Goal: Transaction & Acquisition: Purchase product/service

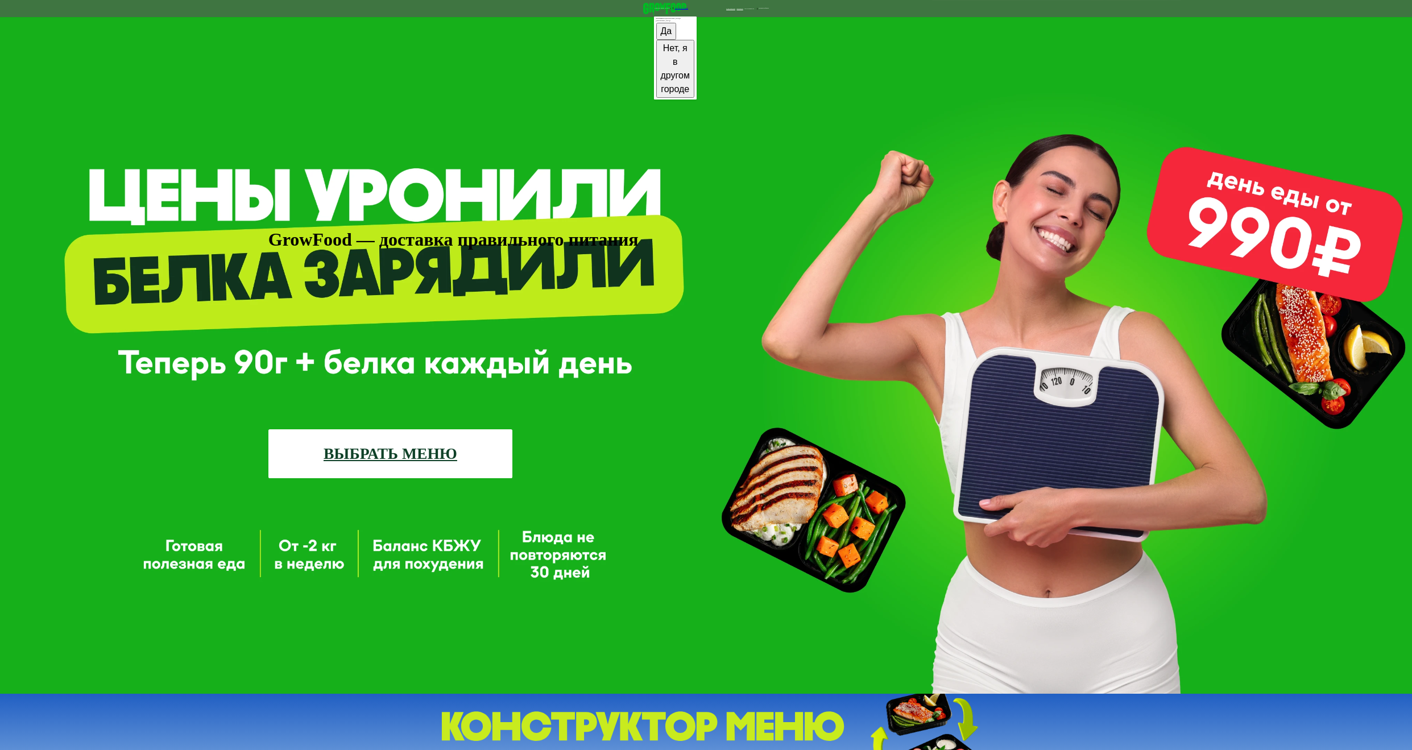
click at [425, 429] on link "ВЫБРАТЬ МЕНЮ" at bounding box center [390, 453] width 244 height 49
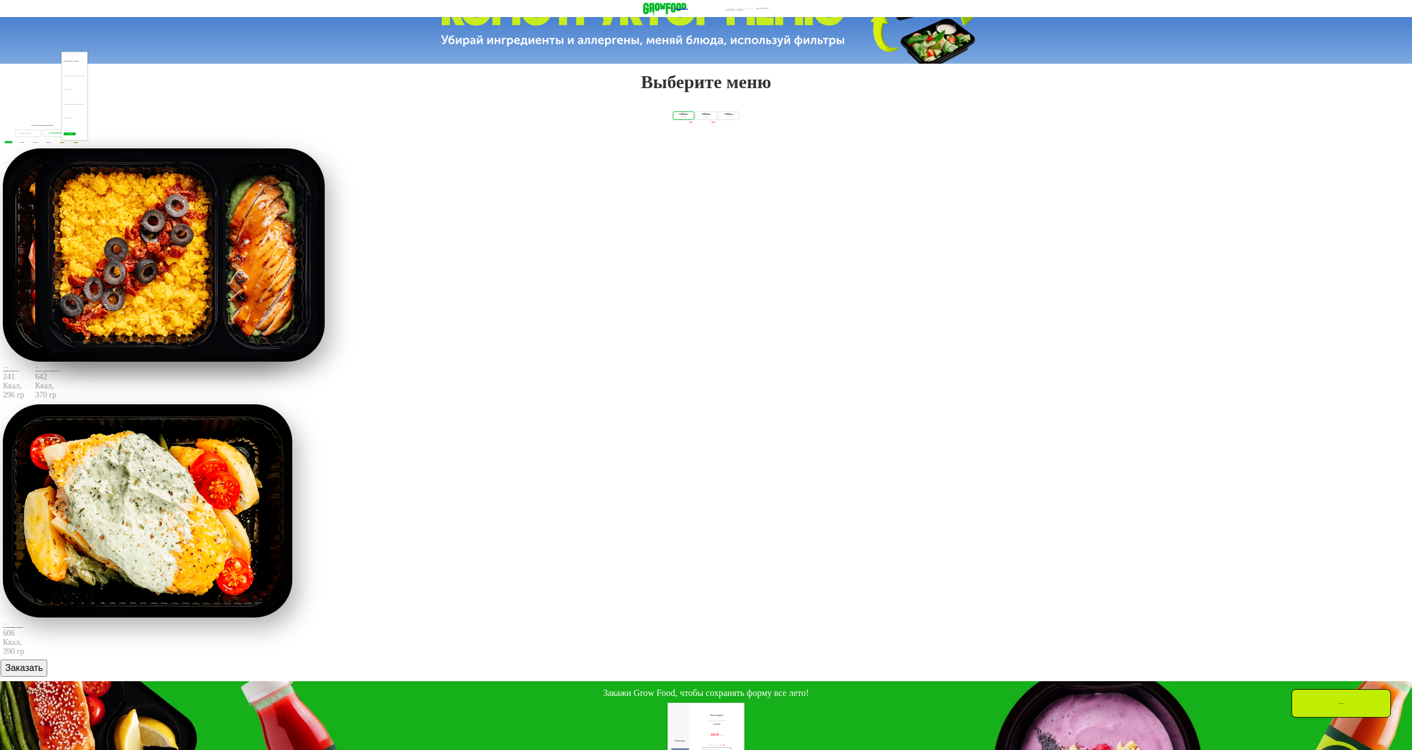
scroll to position [712, 0]
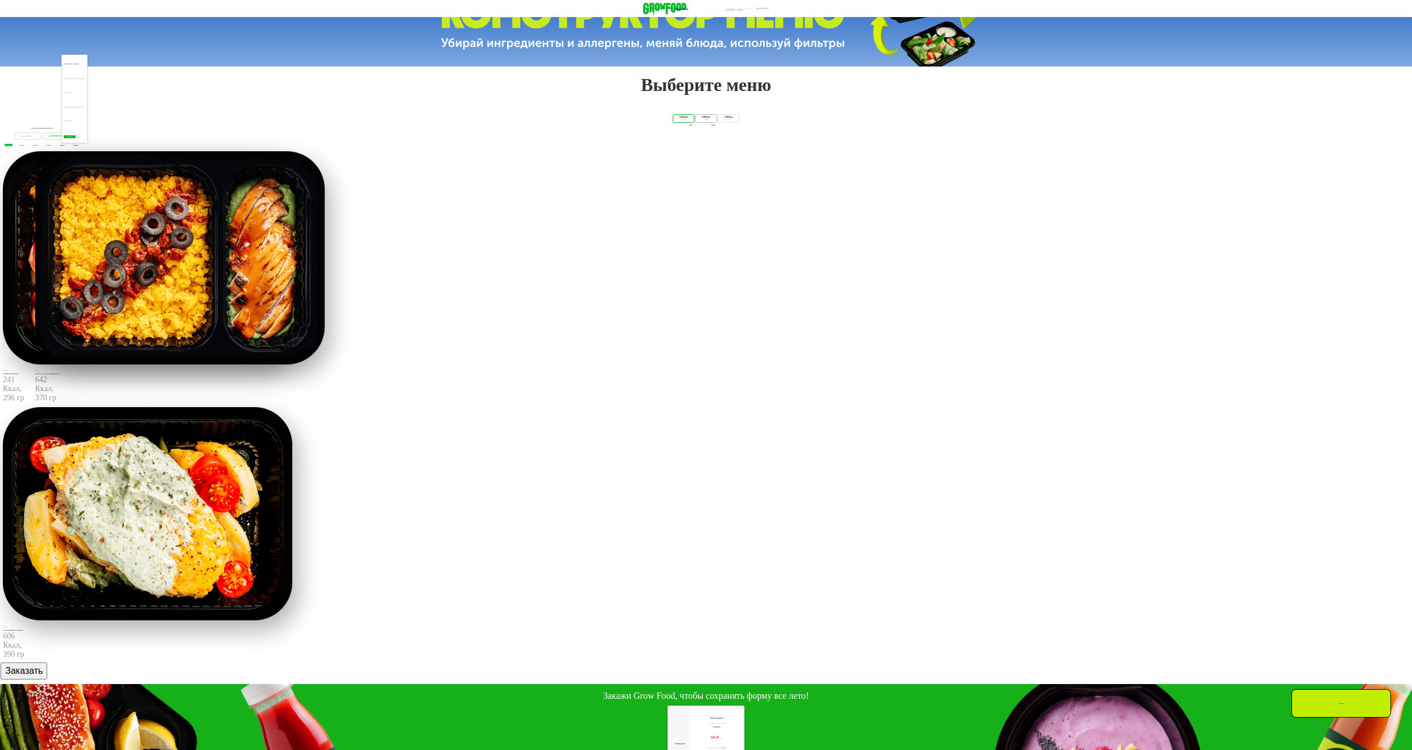
click at [739, 123] on div "1 800 Ккал 4 блюда" at bounding box center [729, 118] width 22 height 9
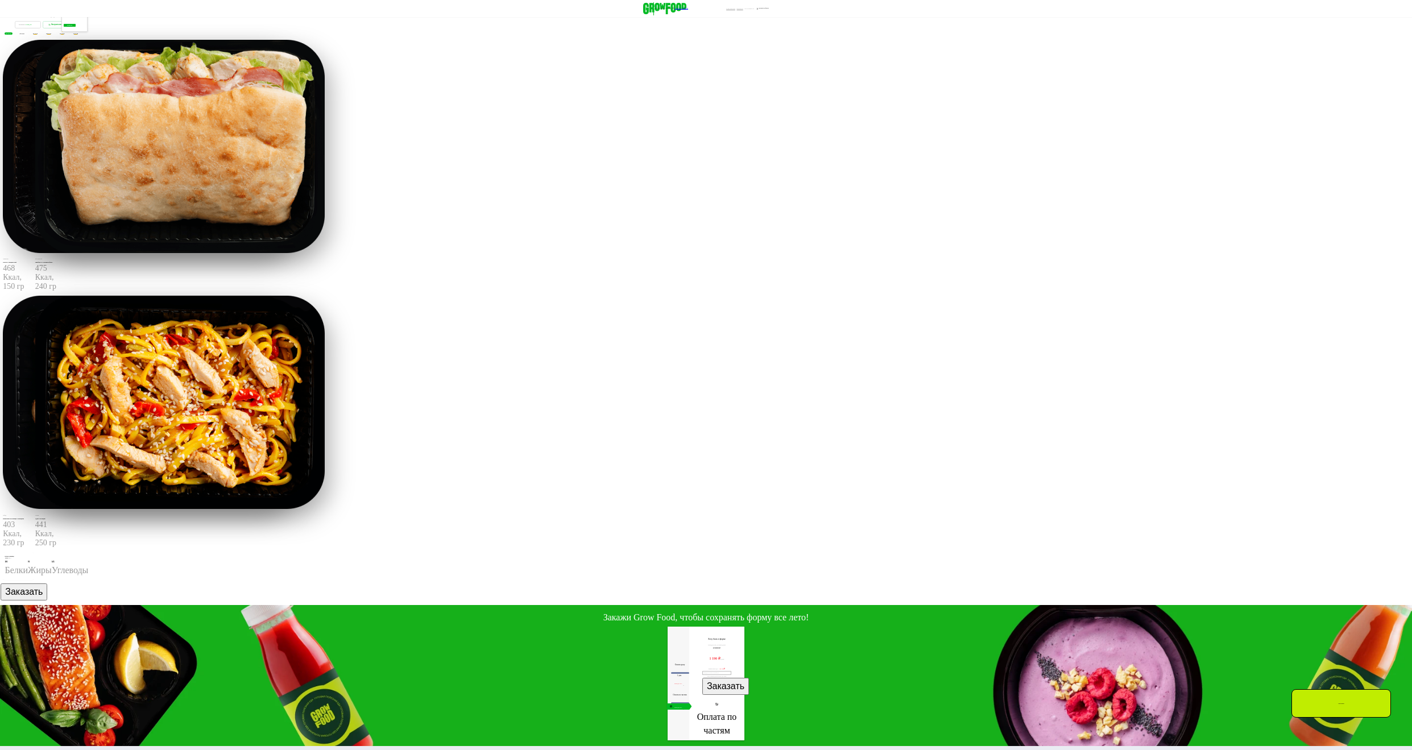
scroll to position [826, 0]
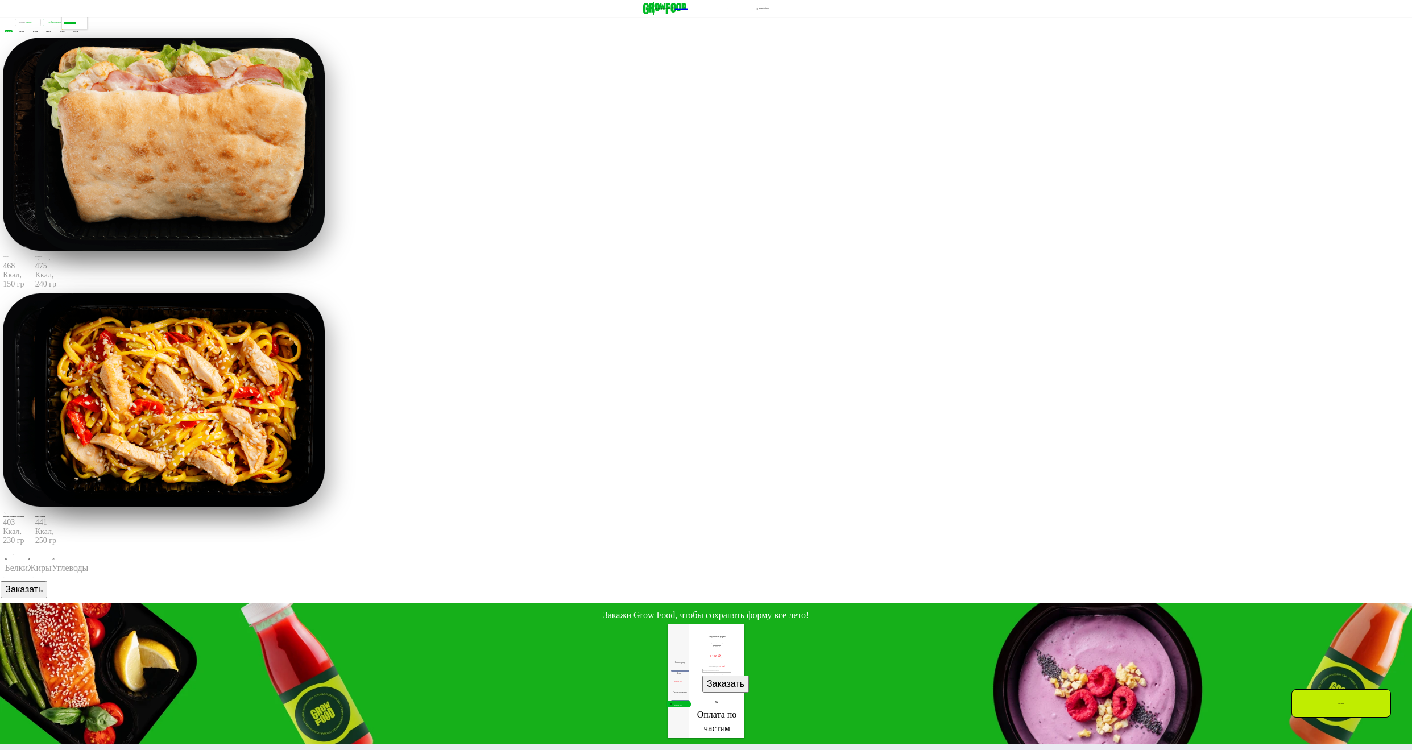
click at [47, 598] on button "Заказать" at bounding box center [24, 589] width 47 height 17
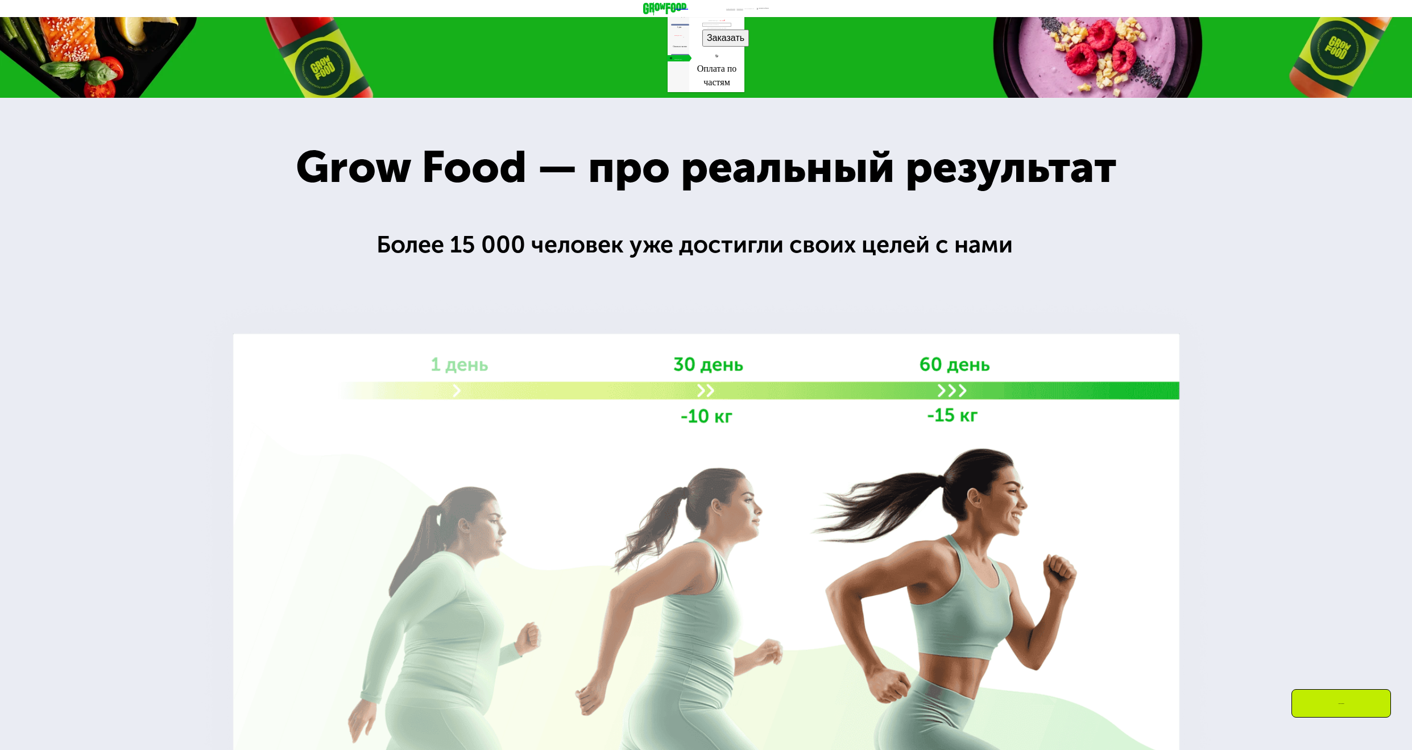
scroll to position [1476, 0]
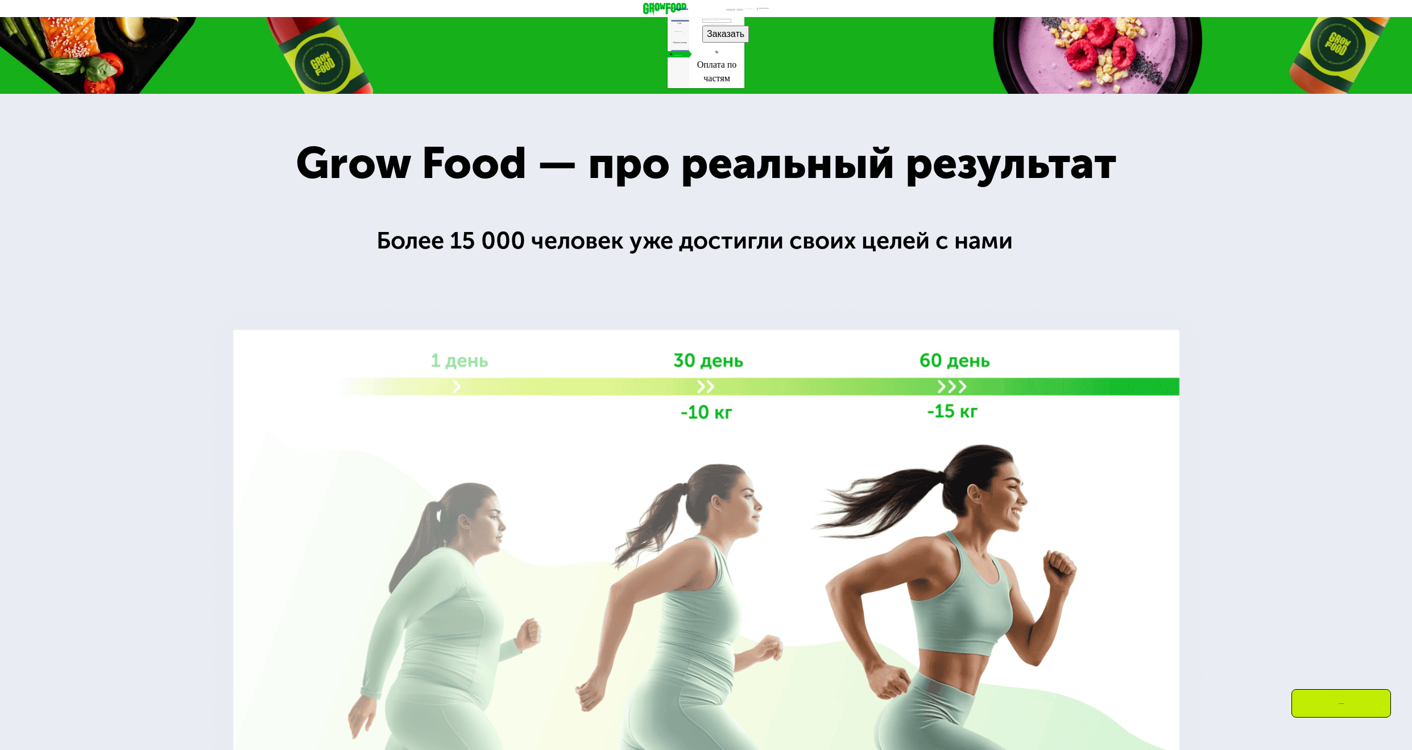
click at [667, 57] on div "30 дней Выгода 50%" at bounding box center [678, 54] width 23 height 6
click at [677, 24] on span "6 дней" at bounding box center [679, 23] width 5 height 2
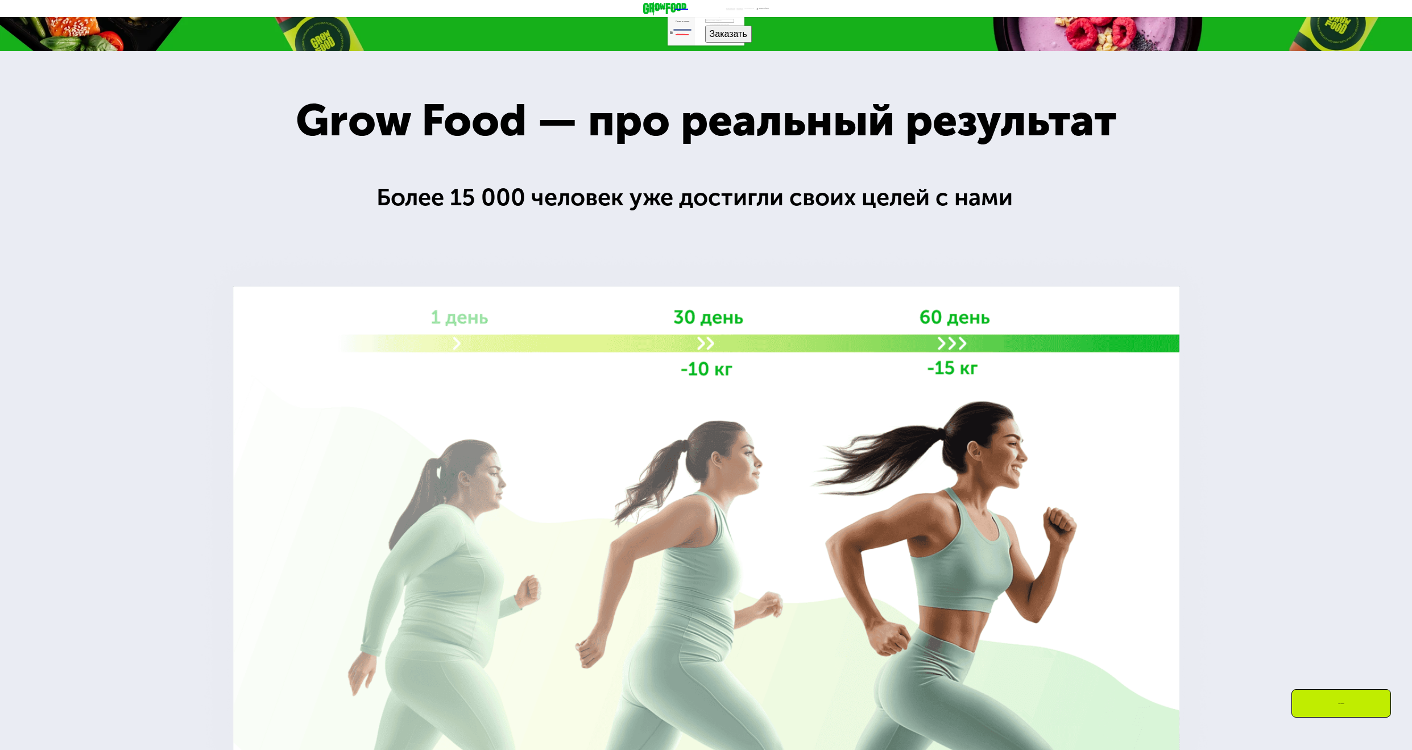
click at [667, 36] on div "30 дней Выгода 50%" at bounding box center [682, 33] width 30 height 6
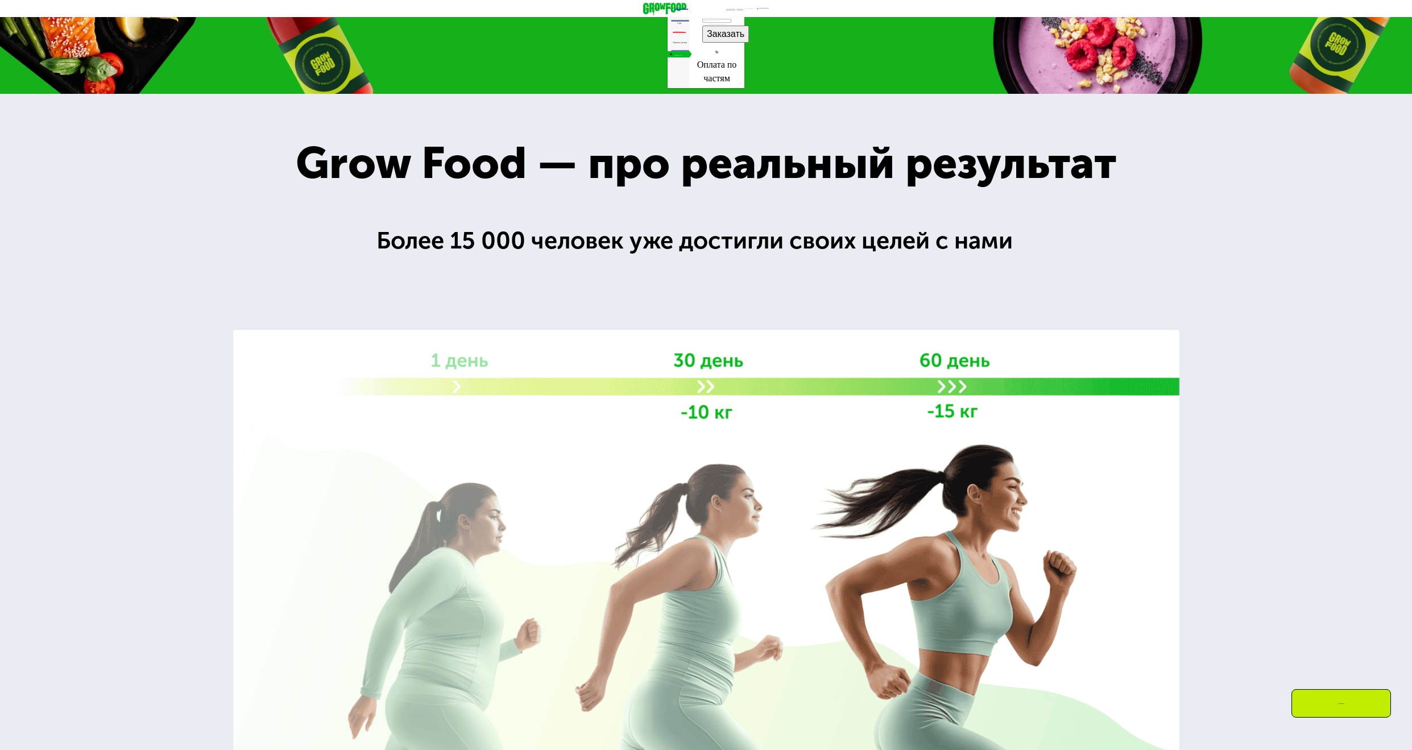
click at [677, 24] on span "6 дней" at bounding box center [679, 23] width 5 height 2
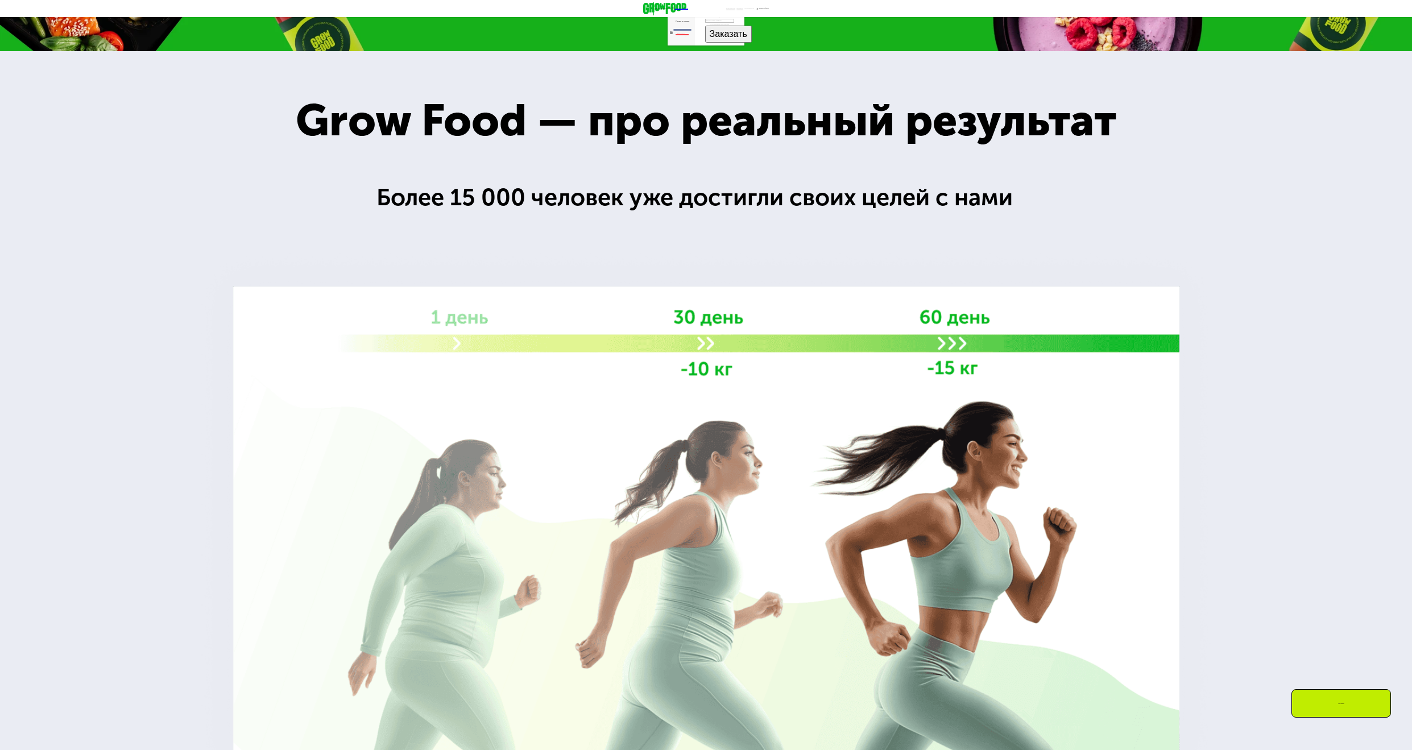
click at [677, 35] on div "Выгода 50%" at bounding box center [680, 34] width 7 height 2
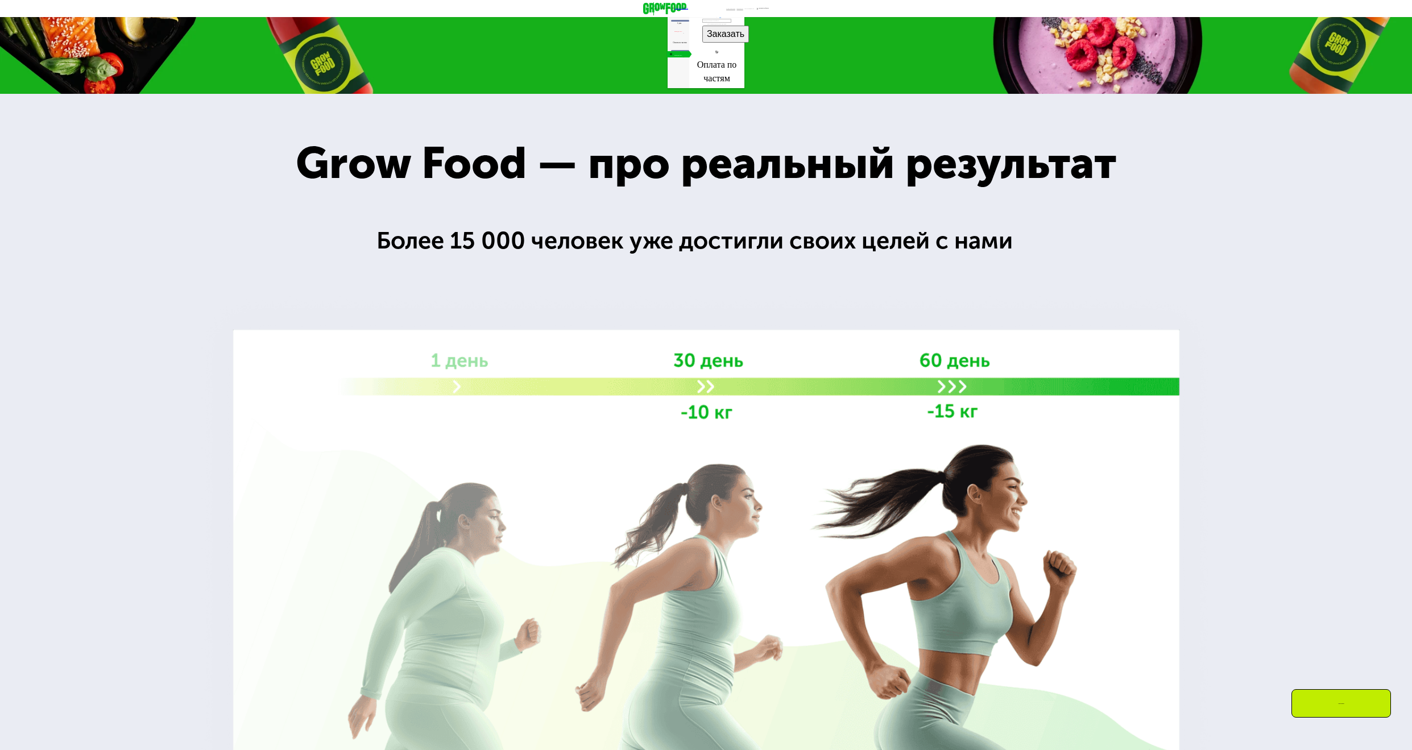
drag, startPoint x: 807, startPoint y: 183, endPoint x: 820, endPoint y: 184, distance: 13.1
click at [744, 18] on div "Ваша выгода — 35 700 ₽" at bounding box center [716, 17] width 55 height 2
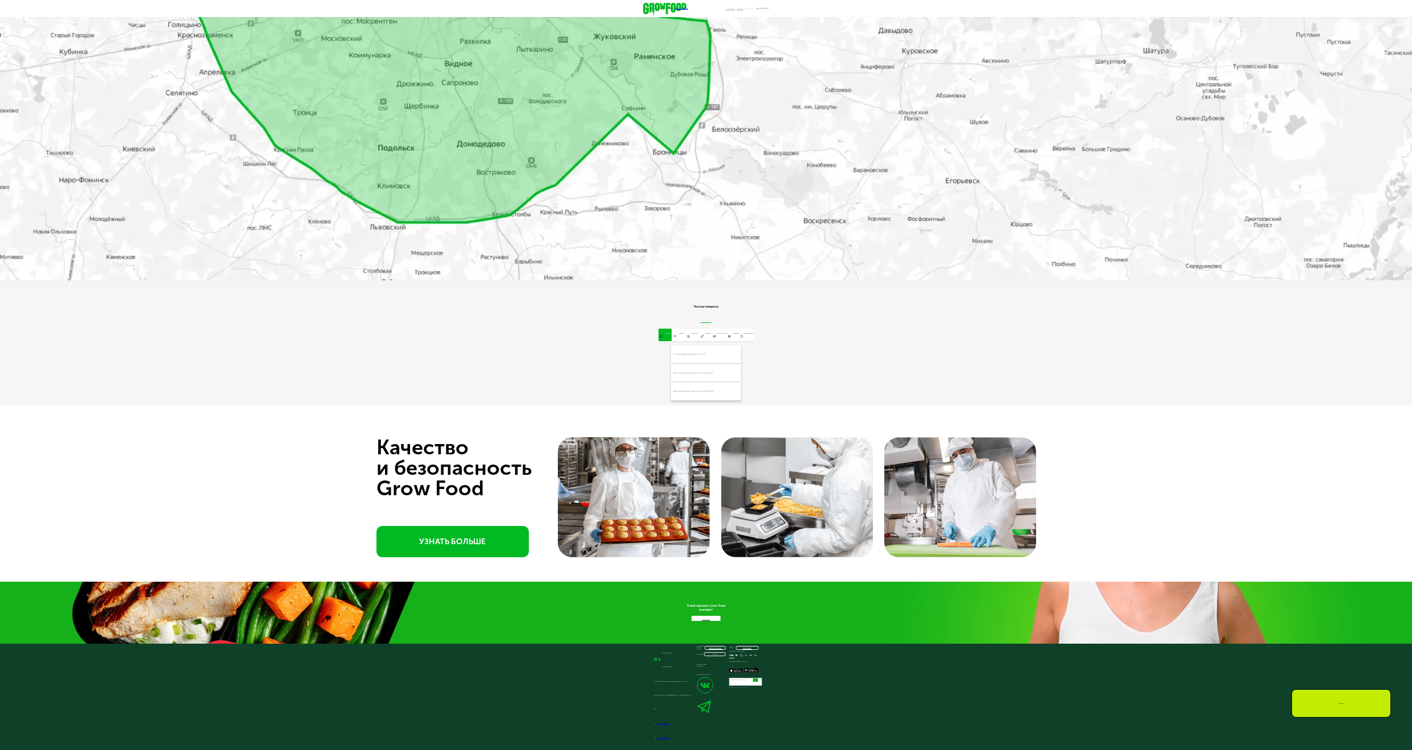
scroll to position [2898, 0]
